Goal: Task Accomplishment & Management: Complete application form

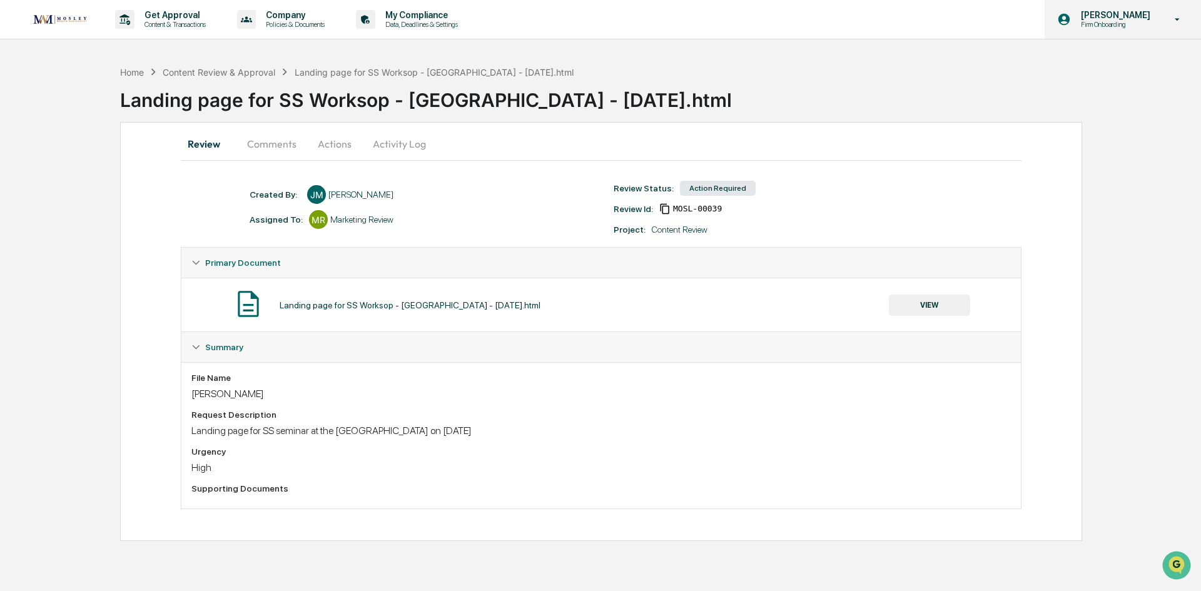
click at [1168, 20] on icon at bounding box center [1177, 20] width 22 height 12
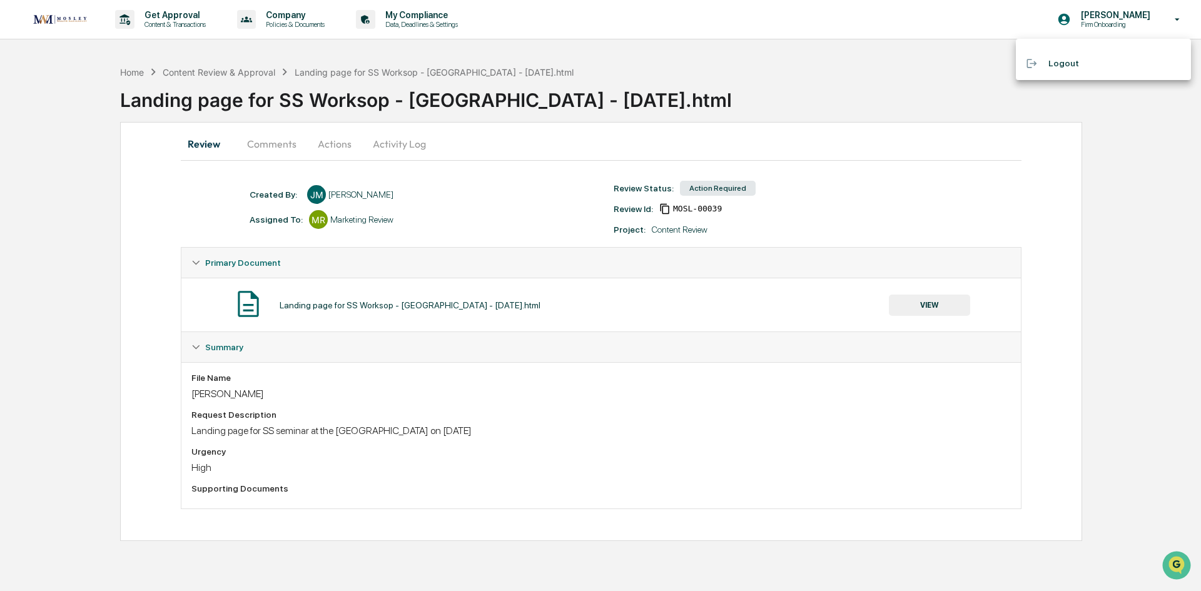
click at [1112, 286] on div at bounding box center [600, 295] width 1201 height 591
click at [192, 261] on icon at bounding box center [195, 262] width 9 height 9
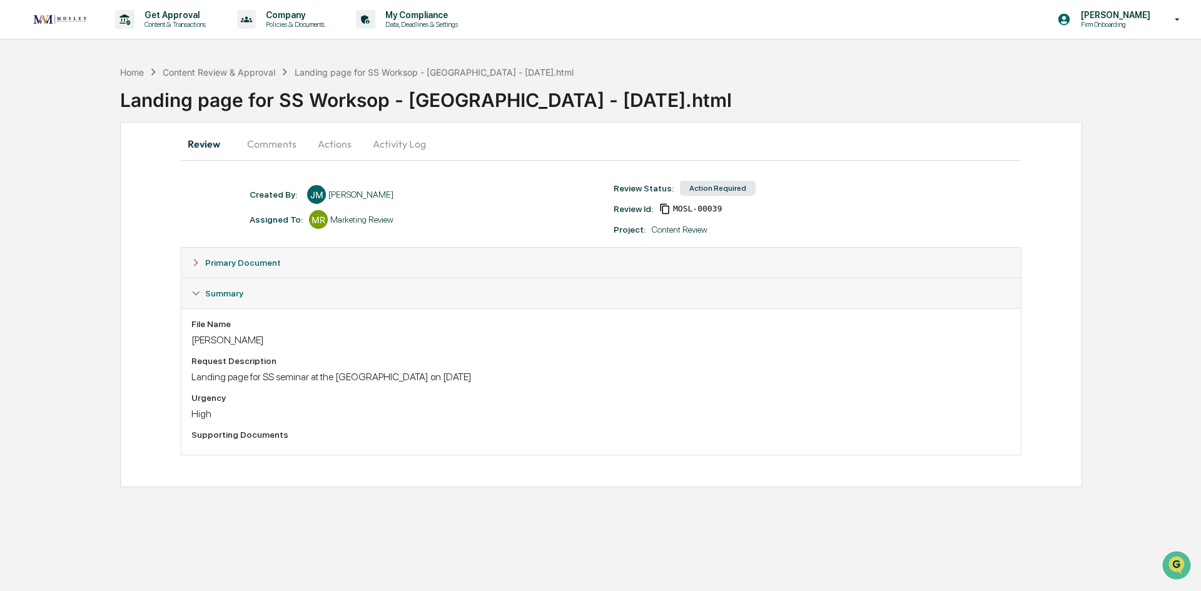
click at [192, 261] on icon at bounding box center [195, 262] width 9 height 9
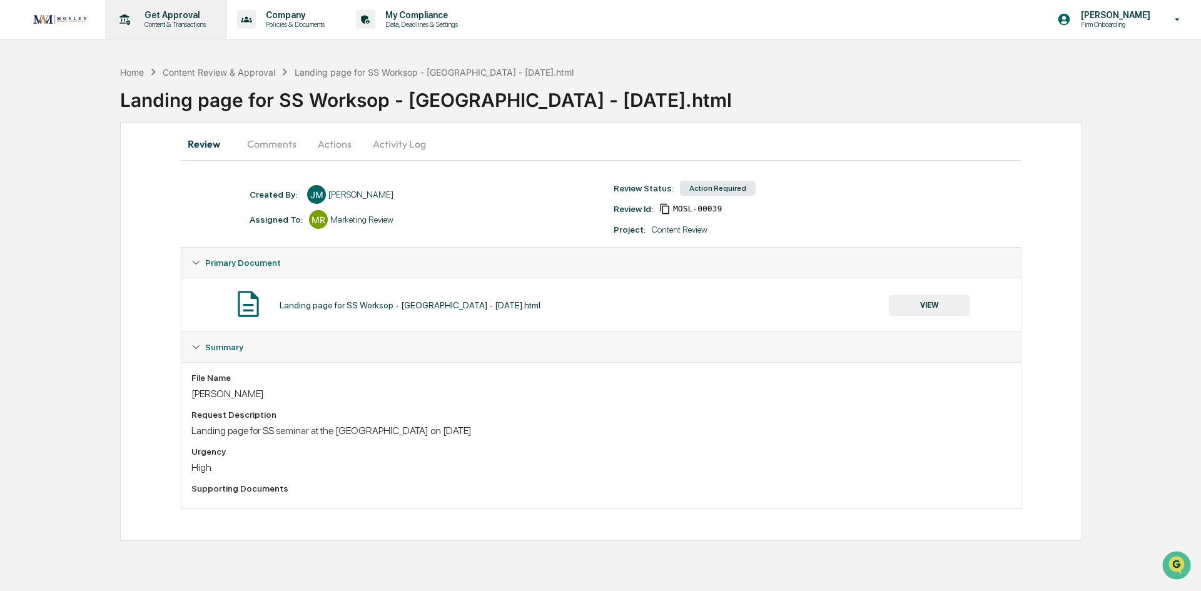
click at [186, 23] on p "Content & Transactions" at bounding box center [173, 24] width 78 height 9
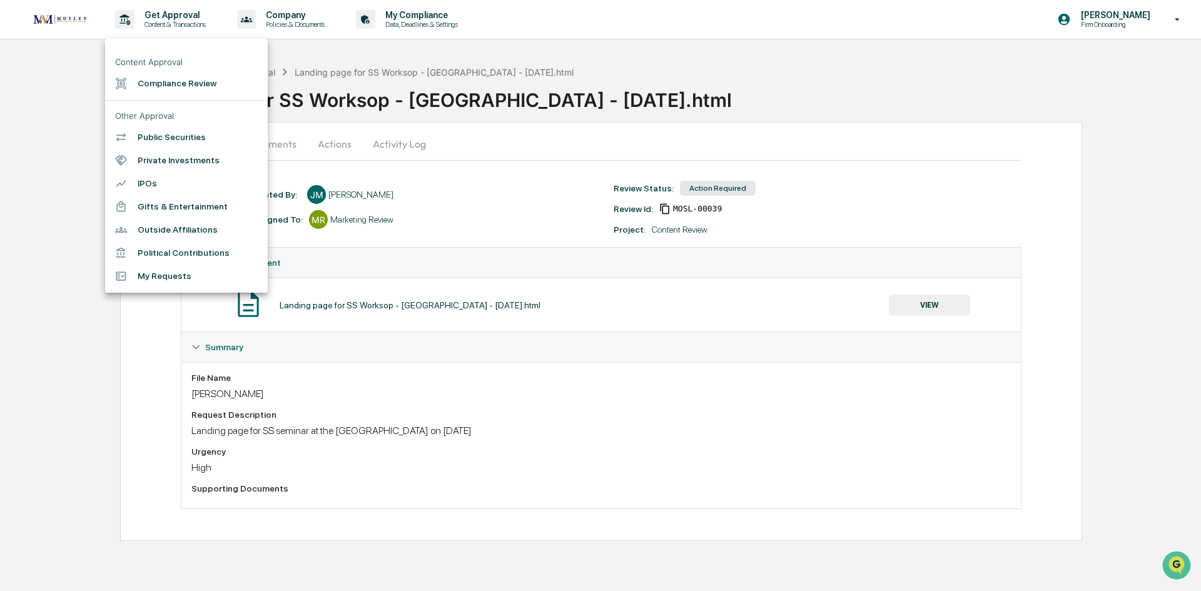
click at [175, 277] on li "My Requests" at bounding box center [186, 276] width 163 height 23
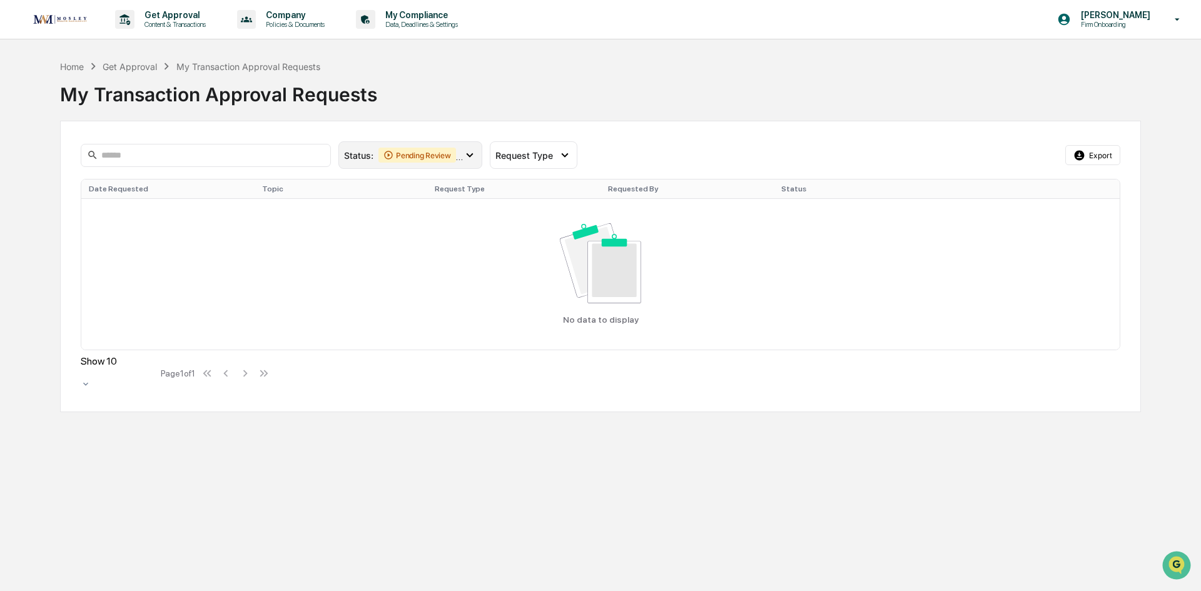
click at [421, 159] on div "Pending Review" at bounding box center [417, 155] width 78 height 15
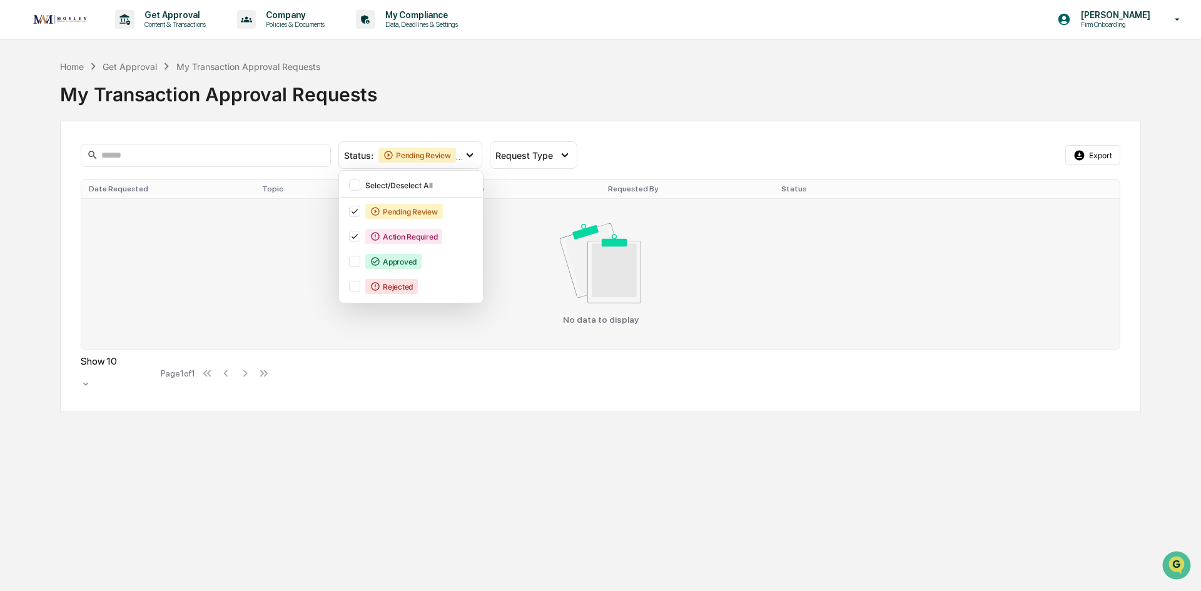
click at [500, 306] on div "No data to display" at bounding box center [600, 273] width 1023 height 101
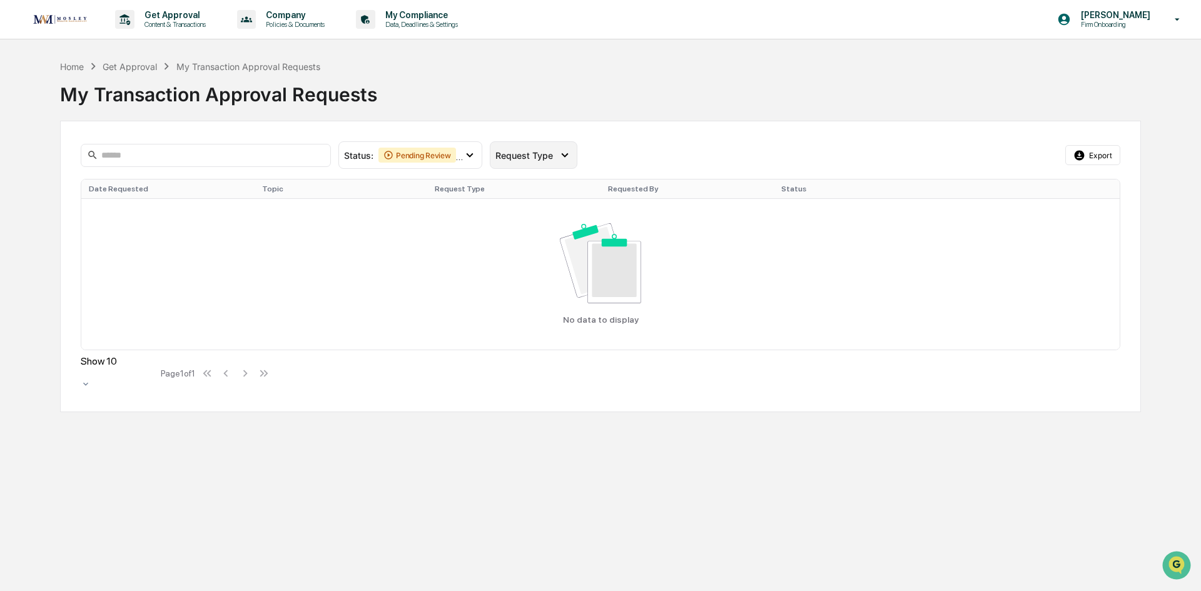
click at [568, 163] on div "Request Type" at bounding box center [534, 155] width 88 height 28
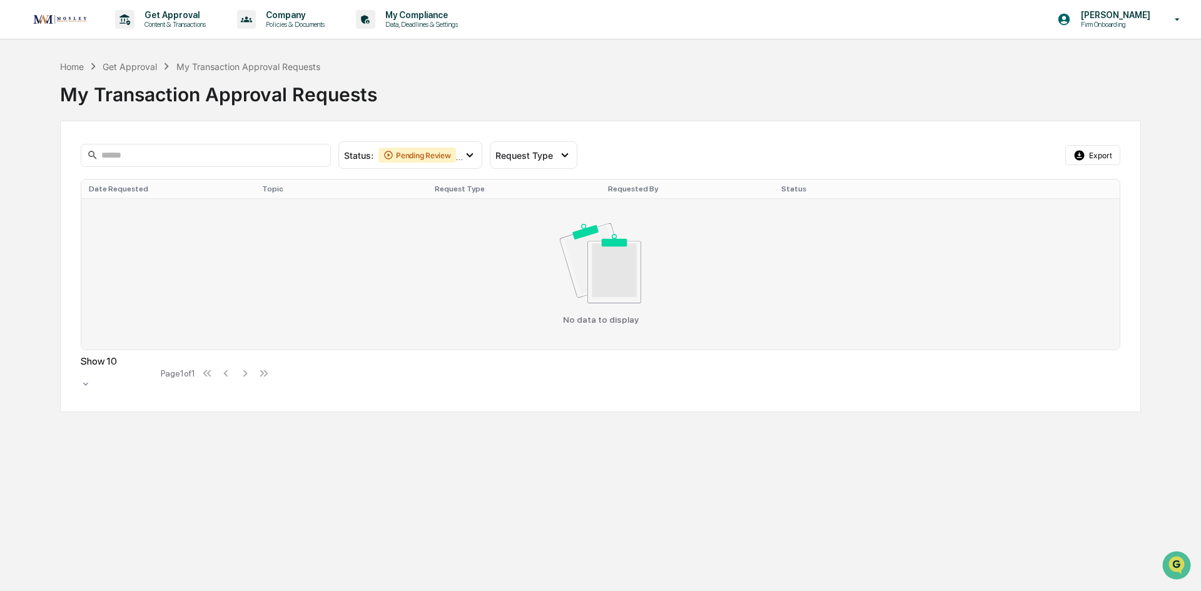
drag, startPoint x: 913, startPoint y: 304, endPoint x: 728, endPoint y: 246, distance: 193.5
click at [911, 303] on div "No data to display" at bounding box center [600, 273] width 1023 height 101
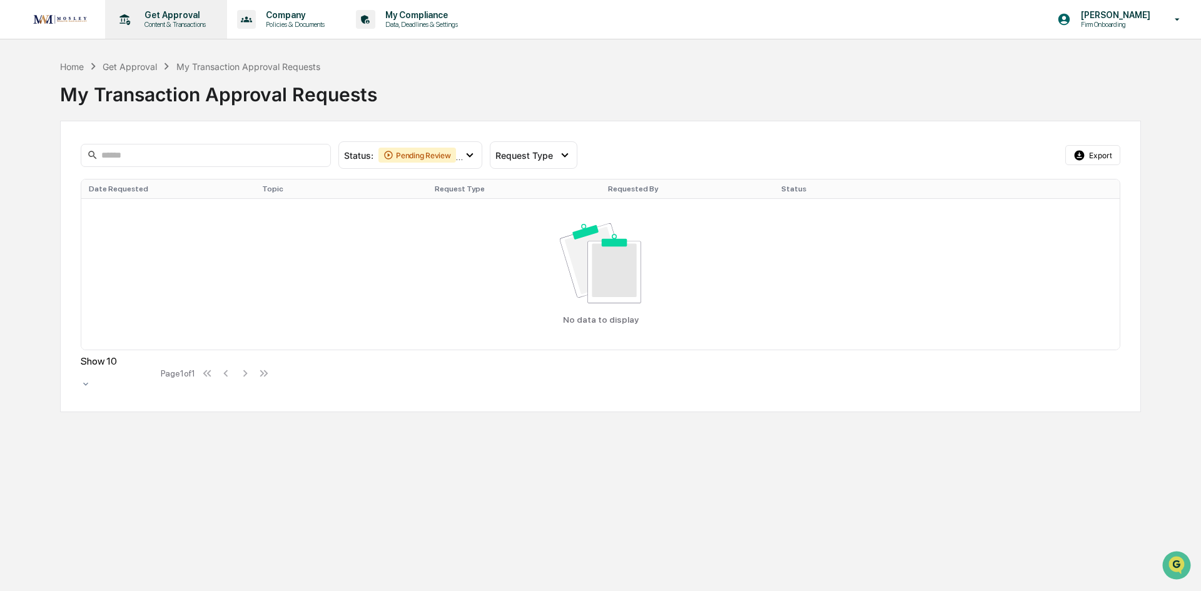
click at [184, 25] on p "Content & Transactions" at bounding box center [173, 24] width 78 height 9
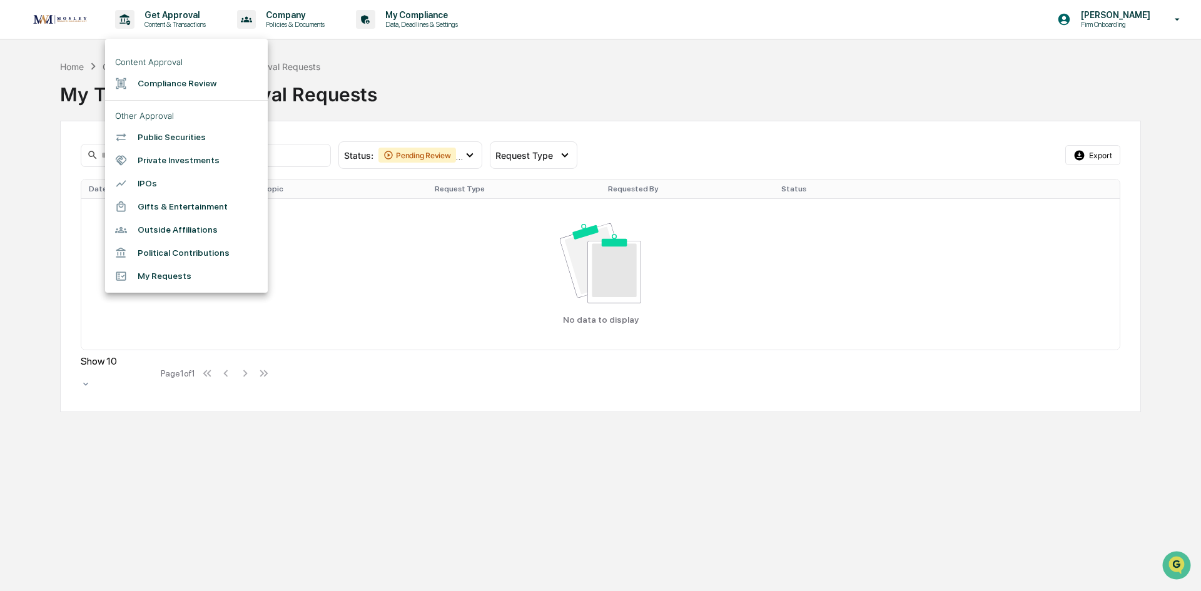
click at [697, 96] on div at bounding box center [600, 295] width 1201 height 591
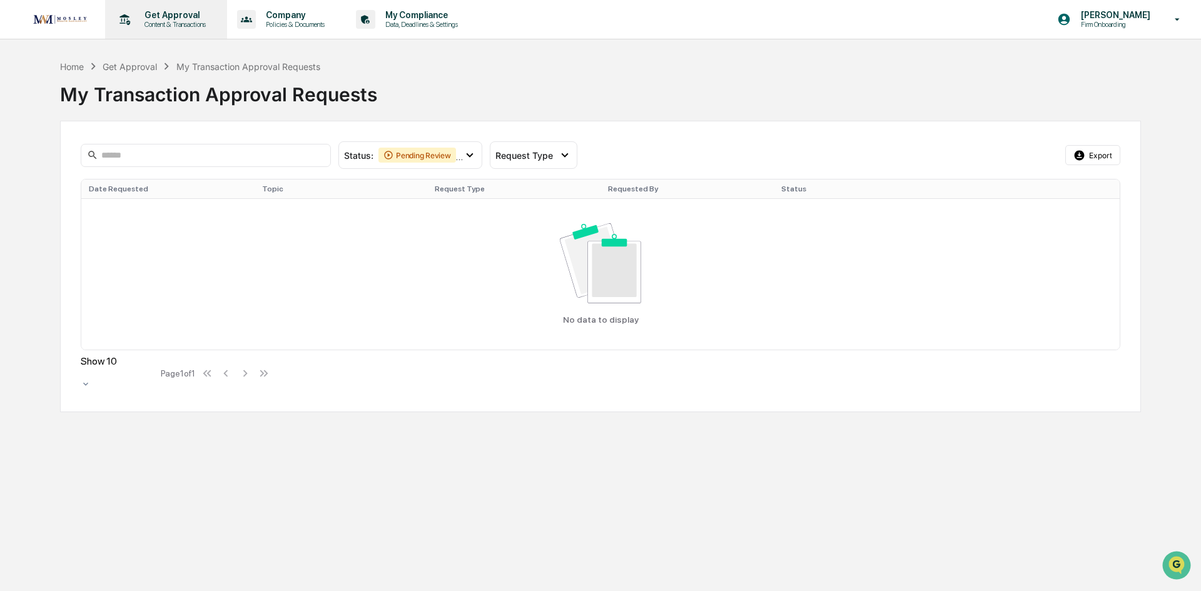
click at [154, 15] on p "Get Approval" at bounding box center [173, 15] width 78 height 10
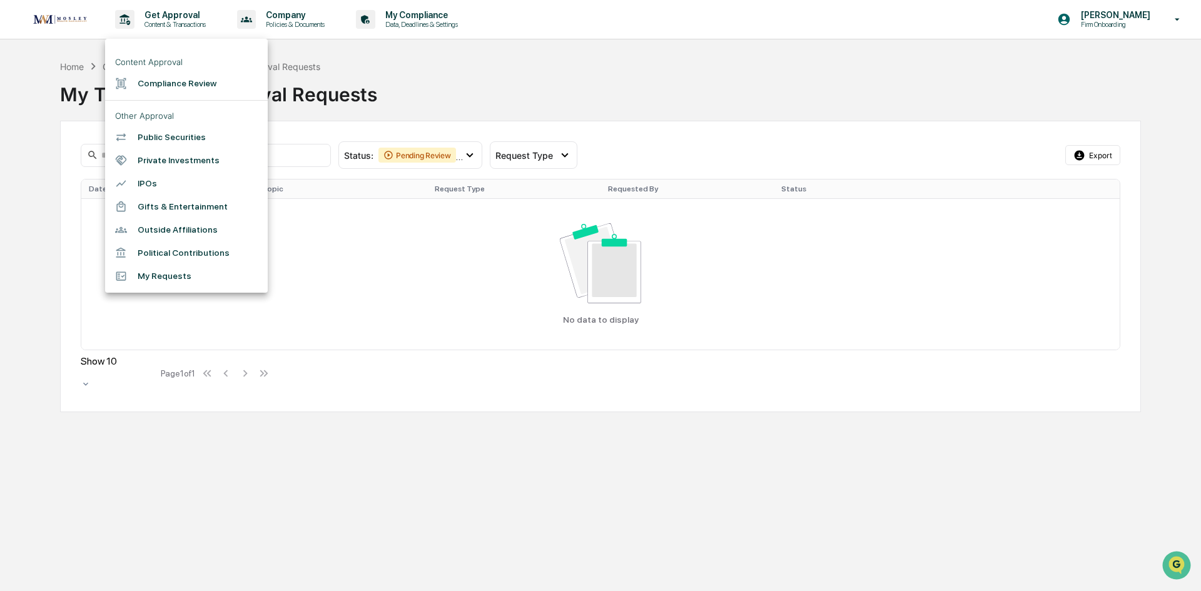
click at [78, 22] on div at bounding box center [600, 295] width 1201 height 591
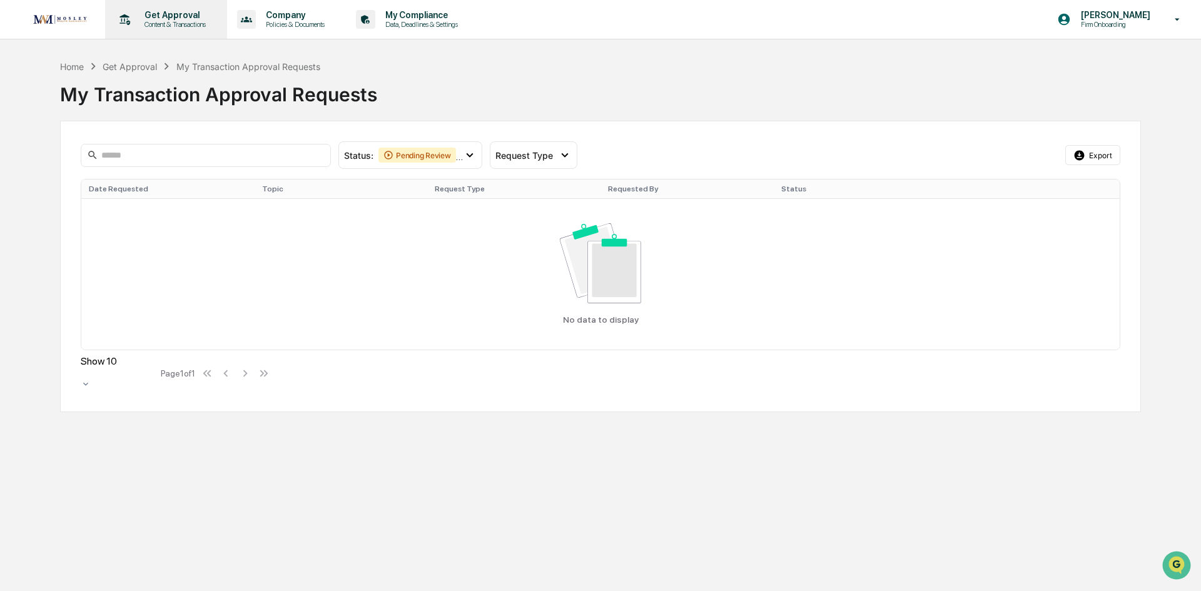
click at [155, 14] on p "Get Approval" at bounding box center [173, 15] width 78 height 10
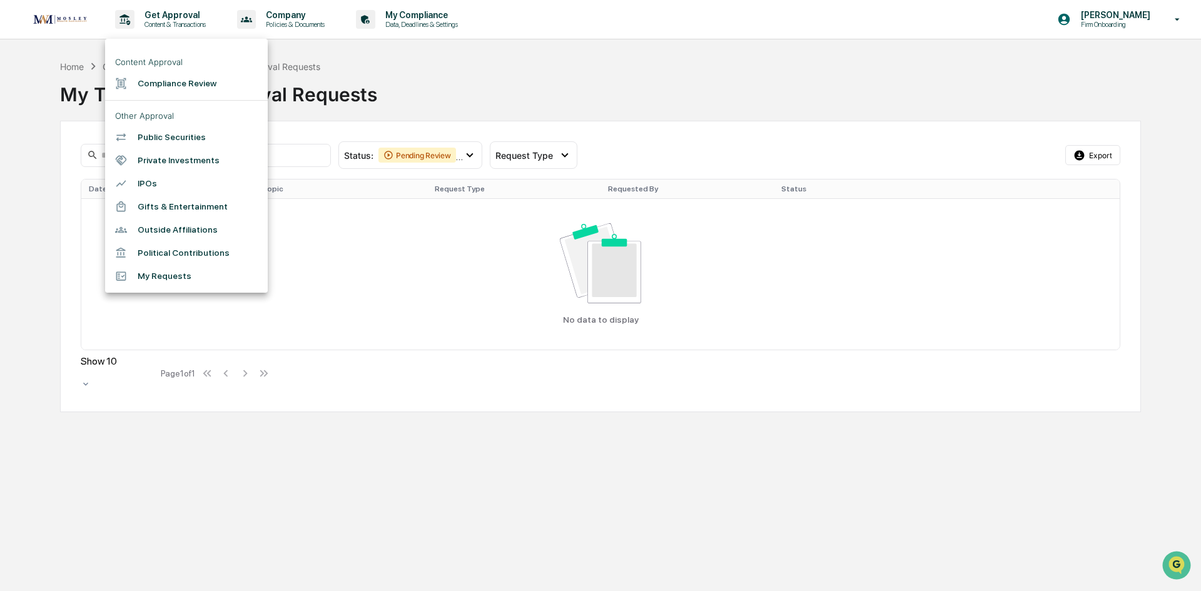
click at [173, 91] on li "Compliance Review" at bounding box center [186, 83] width 163 height 23
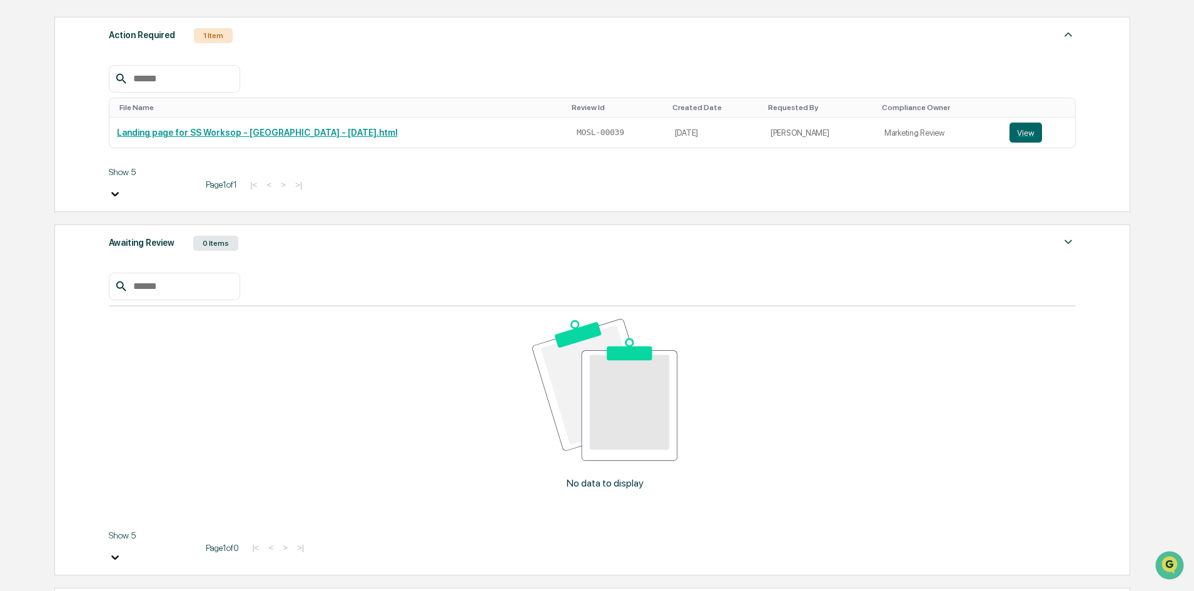
scroll to position [201, 0]
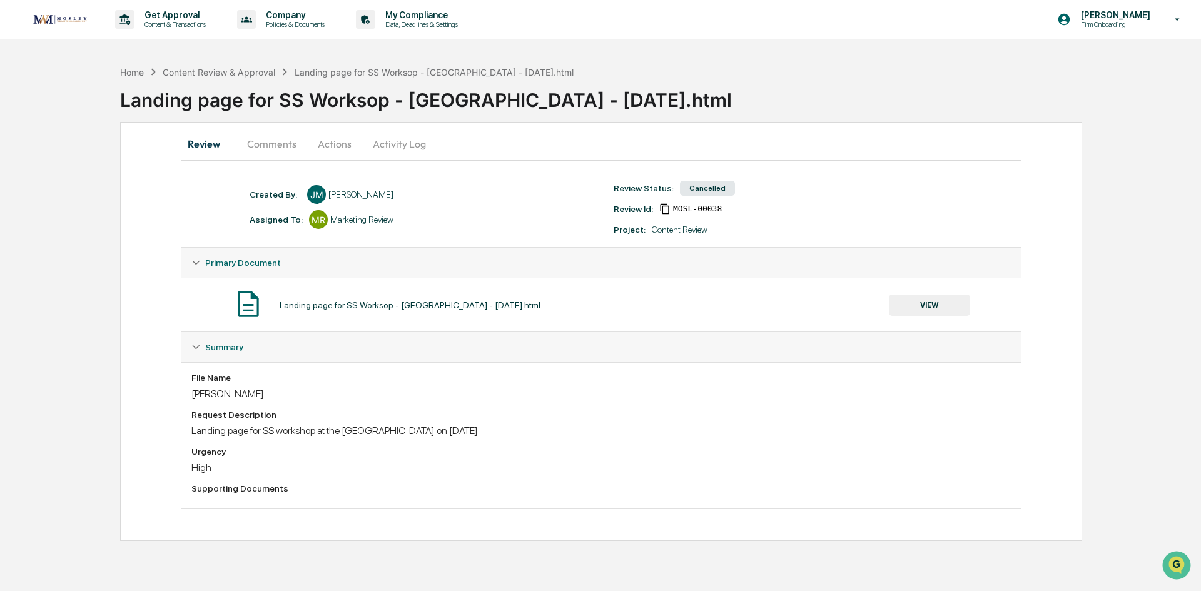
click at [273, 149] on button "Comments" at bounding box center [271, 144] width 69 height 30
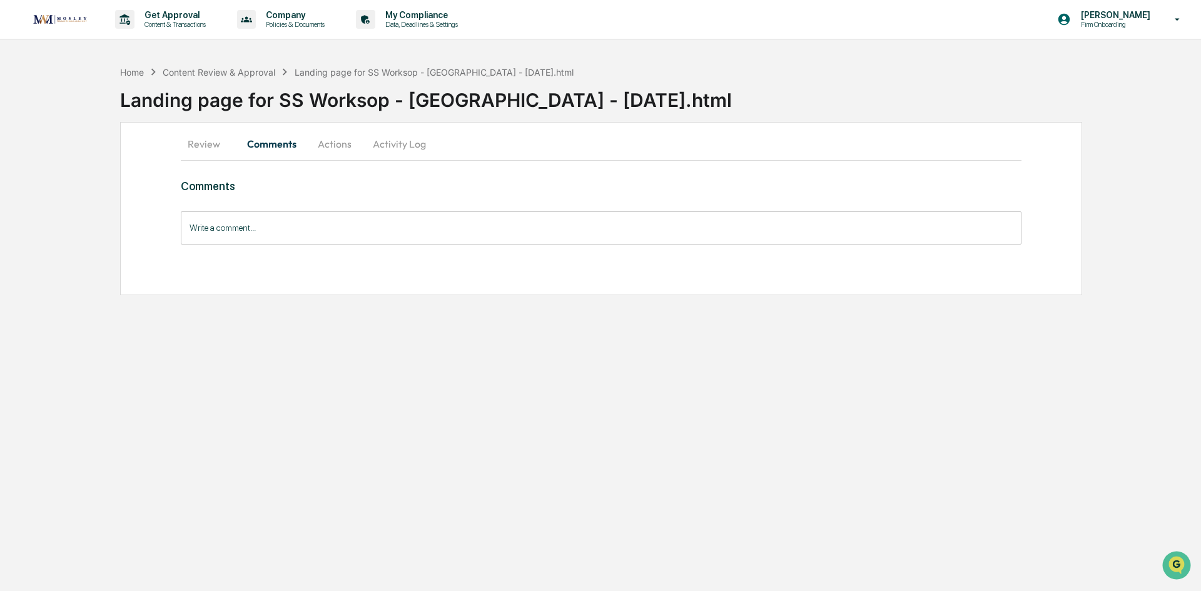
click at [327, 148] on button "Actions" at bounding box center [334, 144] width 56 height 30
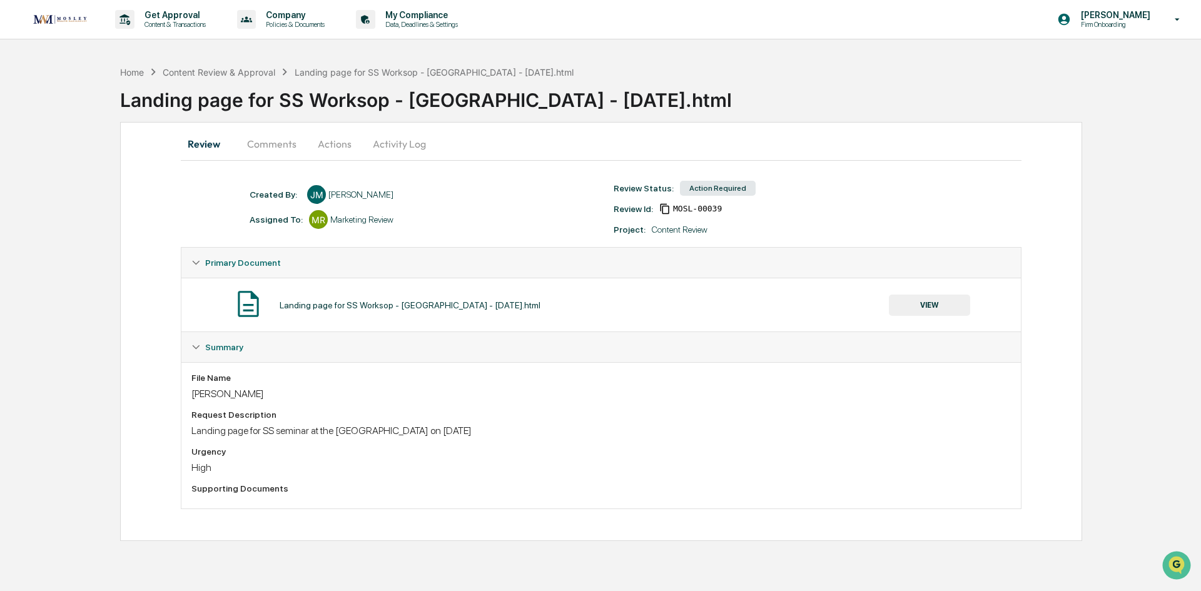
click at [719, 190] on div "Action Required" at bounding box center [718, 188] width 76 height 15
click at [719, 189] on div "Action Required" at bounding box center [718, 188] width 76 height 15
click at [684, 207] on span "MOSL-00039" at bounding box center [697, 209] width 49 height 10
click at [640, 212] on div "Review Id:" at bounding box center [633, 209] width 39 height 10
click at [659, 203] on icon at bounding box center [664, 208] width 11 height 11
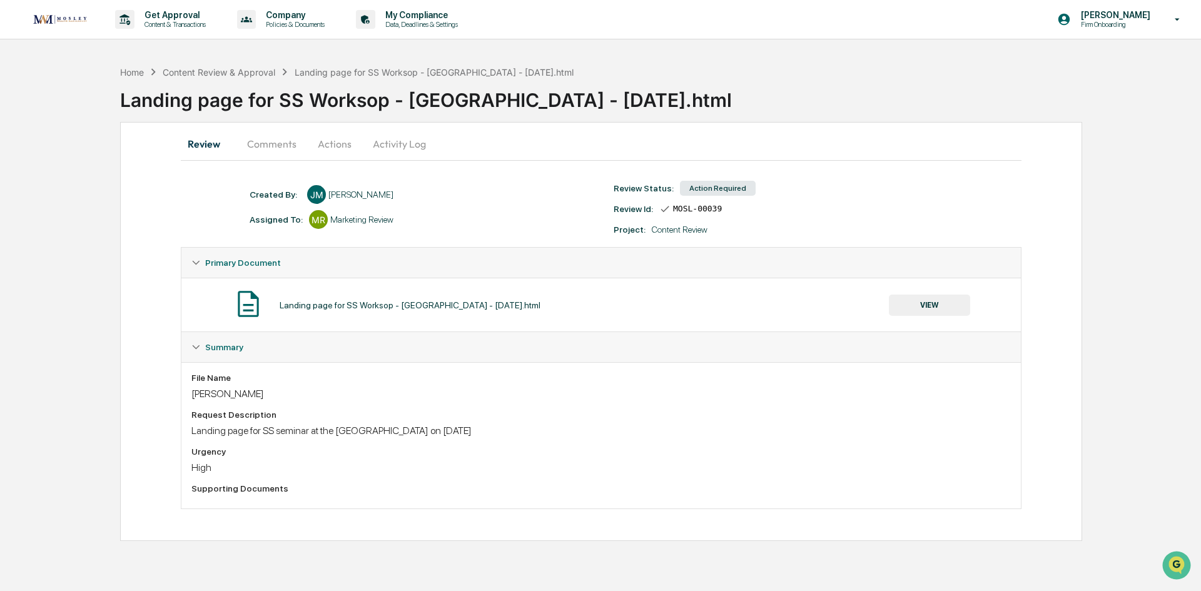
click at [669, 231] on div "Content Review" at bounding box center [680, 230] width 56 height 10
click at [631, 231] on div "Project:" at bounding box center [630, 230] width 32 height 10
click at [921, 306] on button "VIEW" at bounding box center [929, 305] width 81 height 21
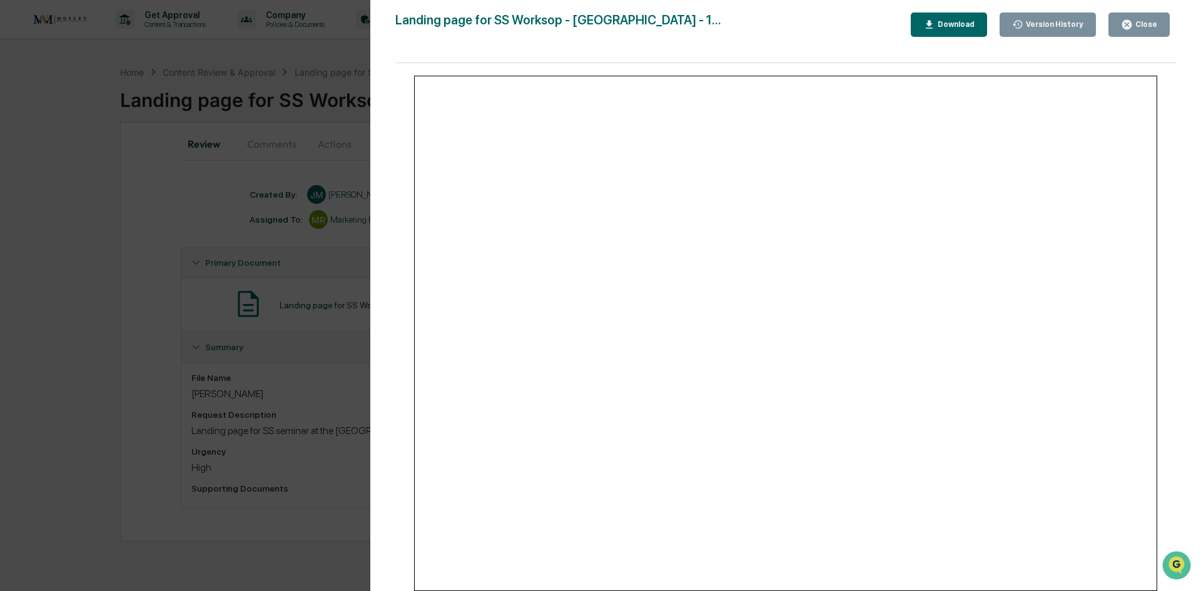
click at [1067, 24] on div "Version History" at bounding box center [1053, 24] width 60 height 9
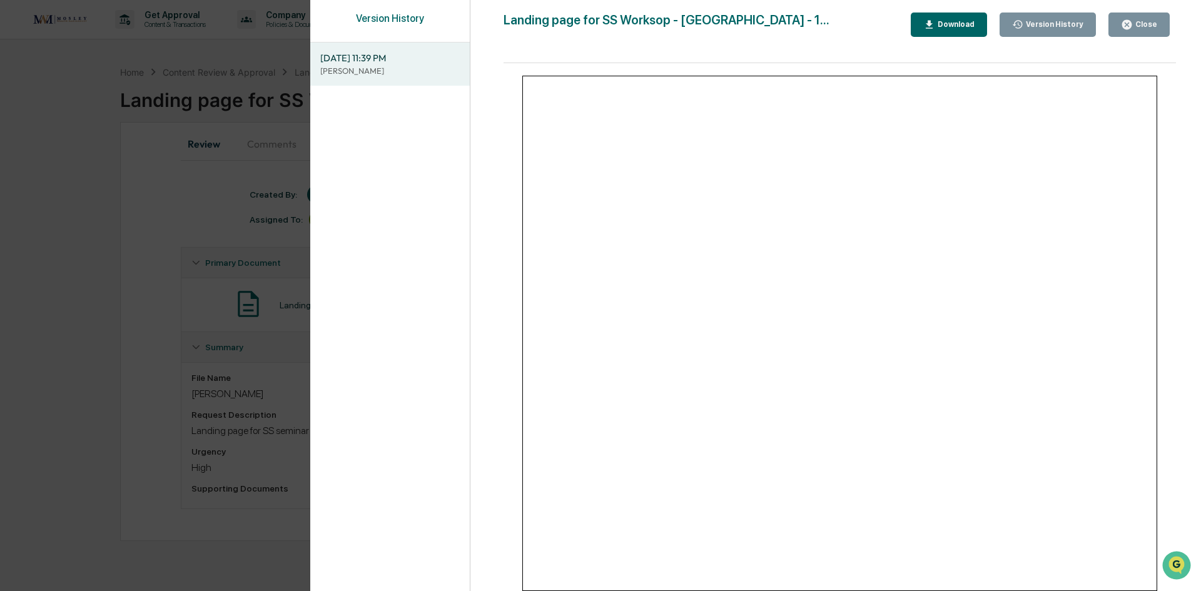
click at [1146, 24] on div "Close" at bounding box center [1145, 24] width 24 height 9
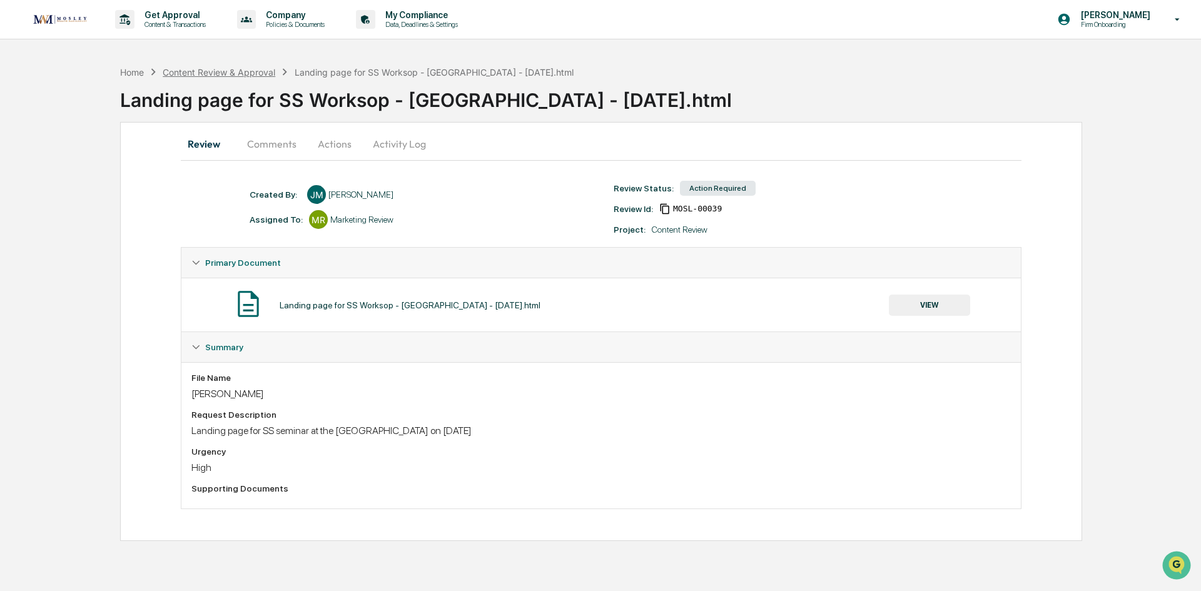
click at [195, 77] on div "Content Review & Approval" at bounding box center [219, 72] width 113 height 11
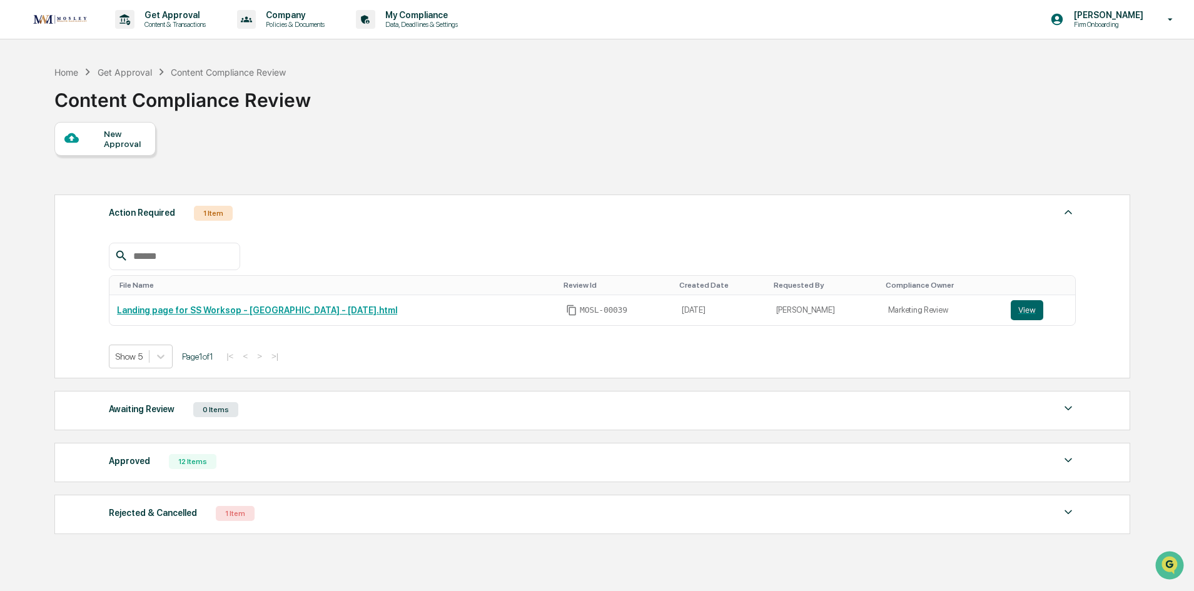
click at [1064, 411] on img at bounding box center [1068, 408] width 15 height 15
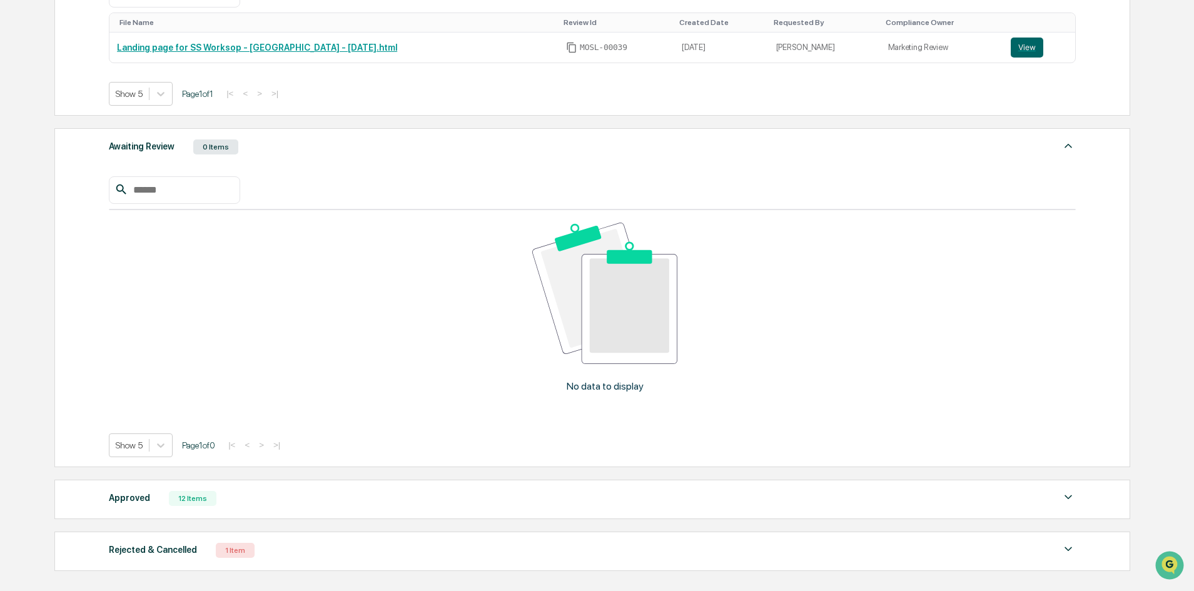
scroll to position [313, 0]
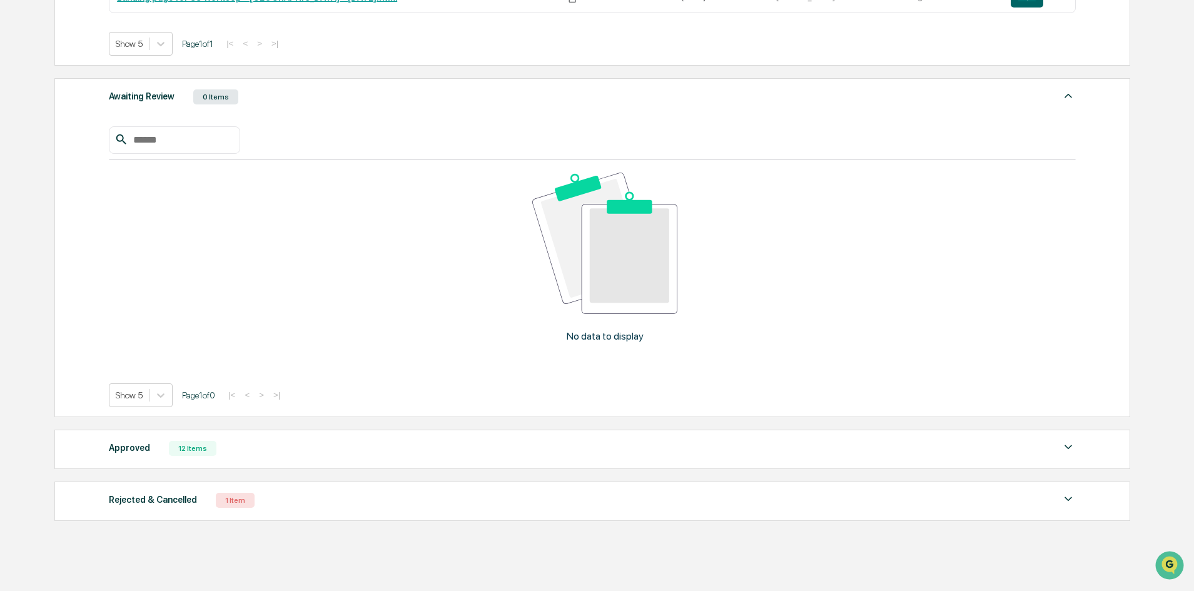
click at [1068, 494] on img at bounding box center [1068, 499] width 15 height 15
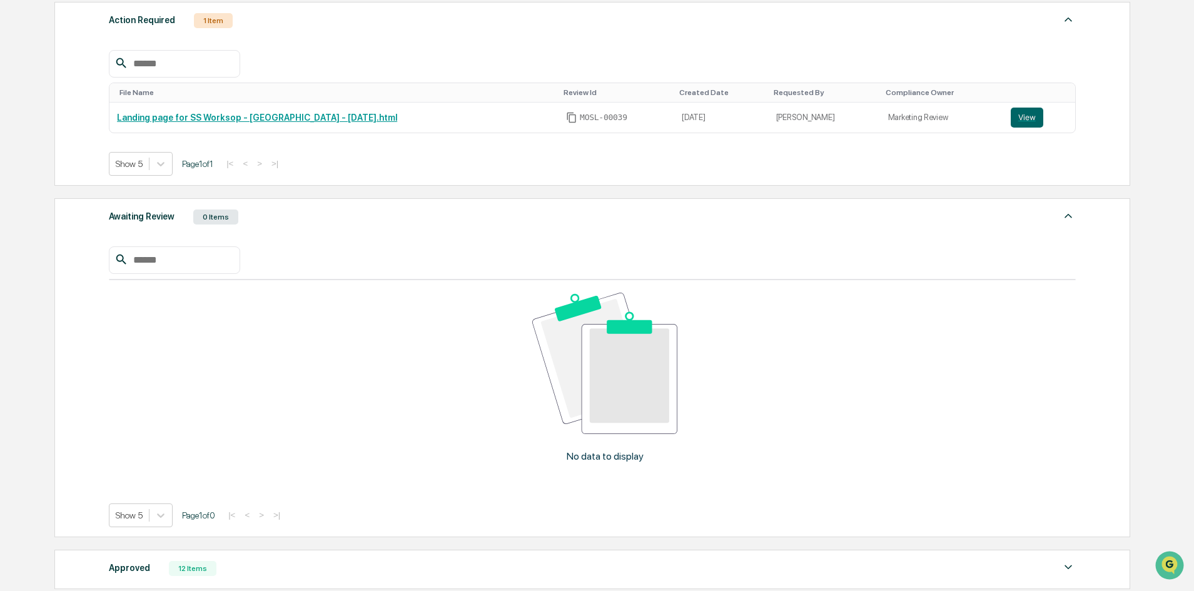
scroll to position [188, 0]
